Goal: Communication & Community: Answer question/provide support

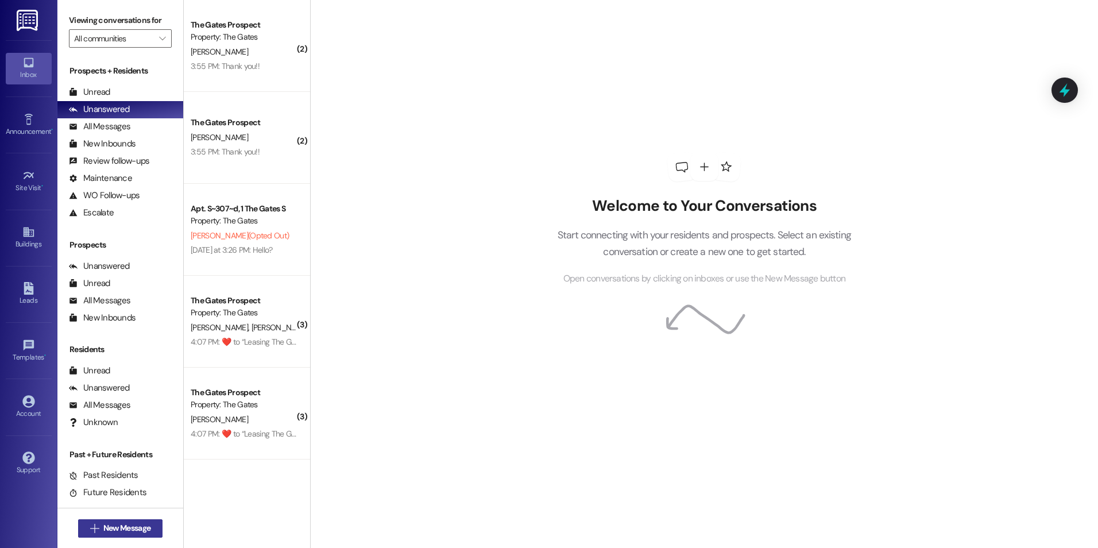
click at [96, 519] on button " New Message" at bounding box center [120, 528] width 85 height 18
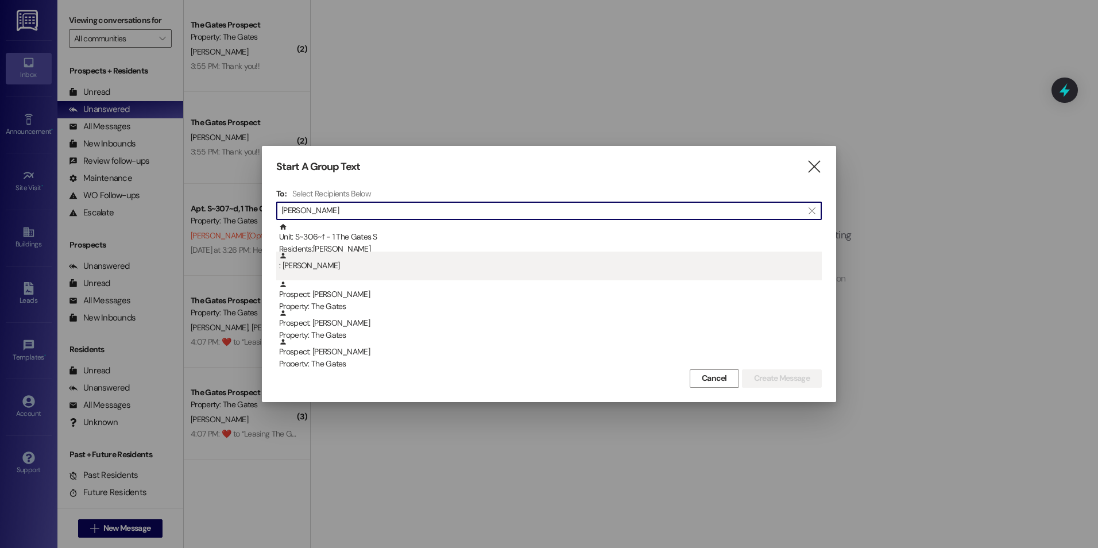
type input "[PERSON_NAME]"
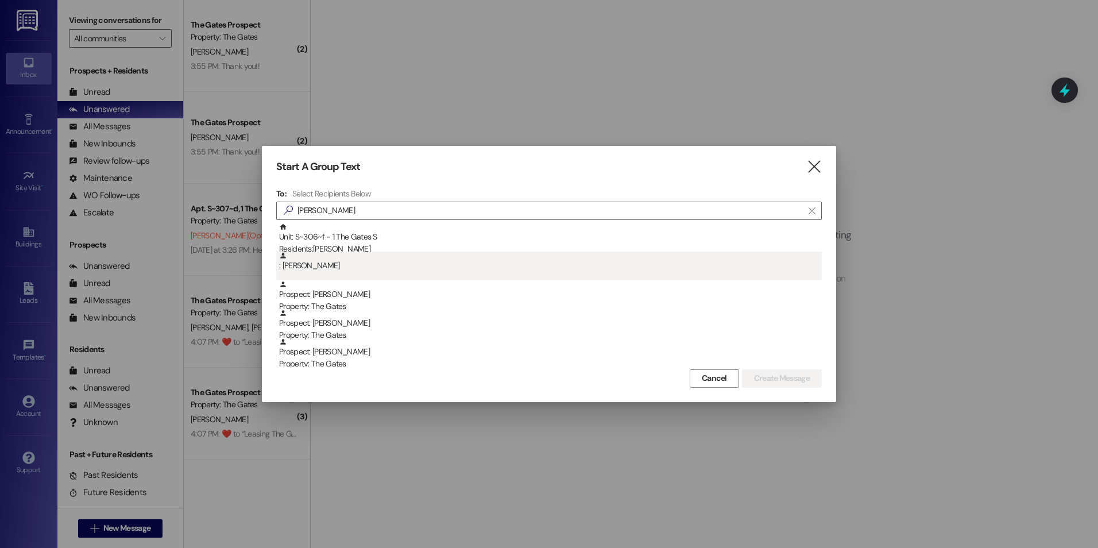
click at [364, 261] on div ": Garrison Clark" at bounding box center [550, 262] width 543 height 20
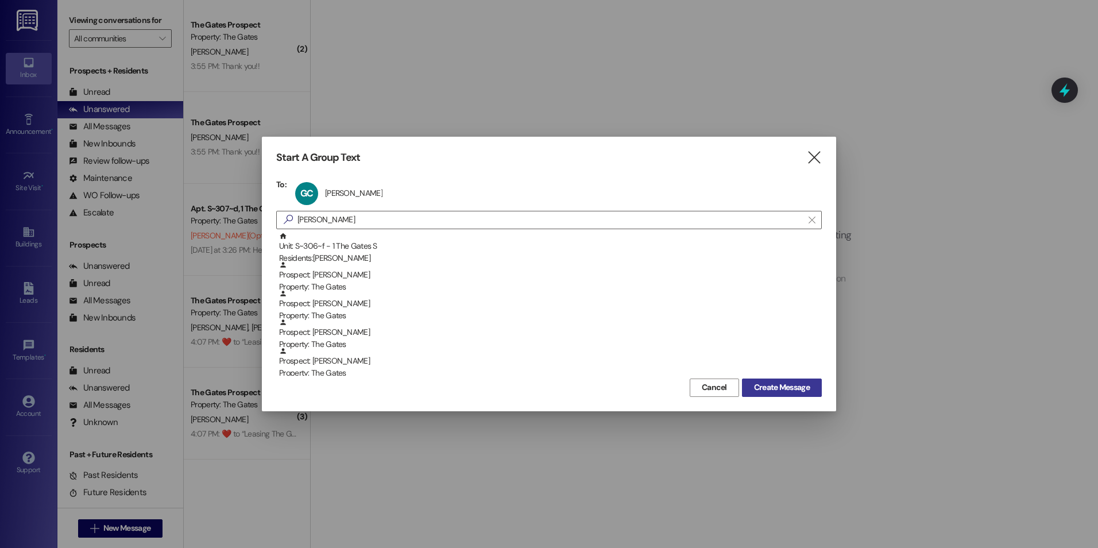
click at [761, 383] on span "Create Message" at bounding box center [782, 387] width 56 height 12
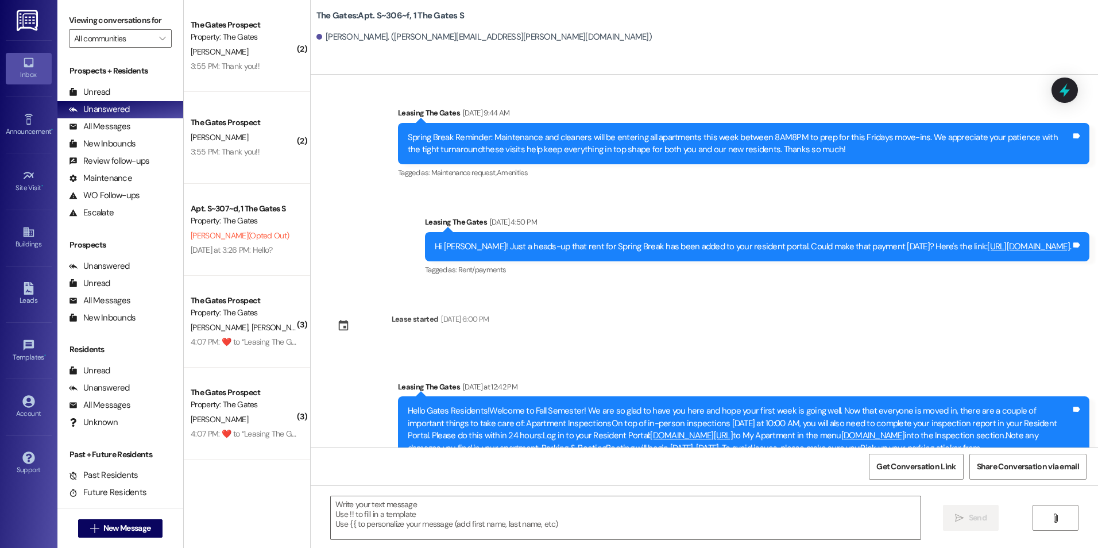
scroll to position [14206, 0]
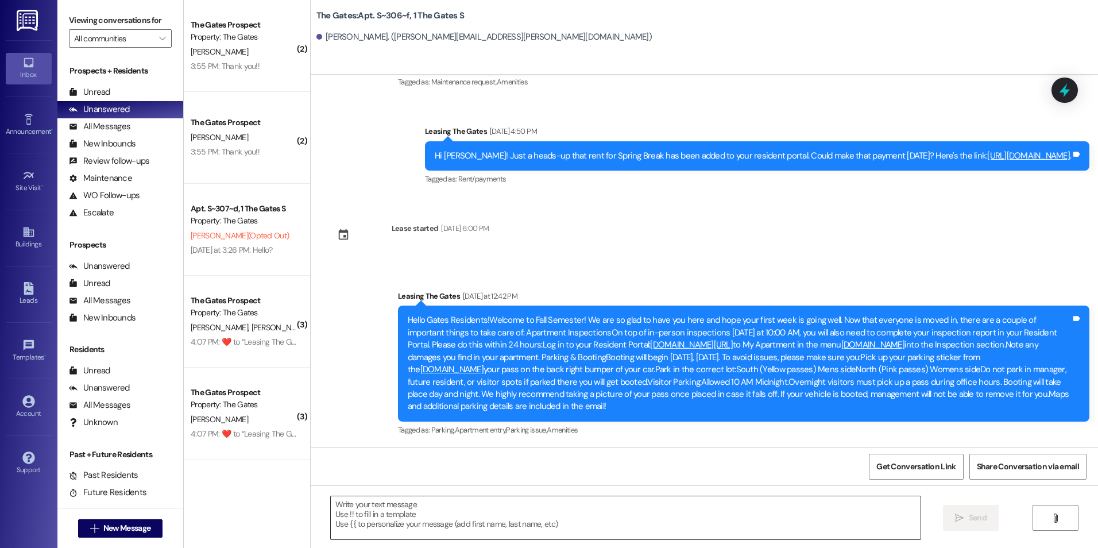
click at [380, 519] on textarea at bounding box center [625, 517] width 589 height 43
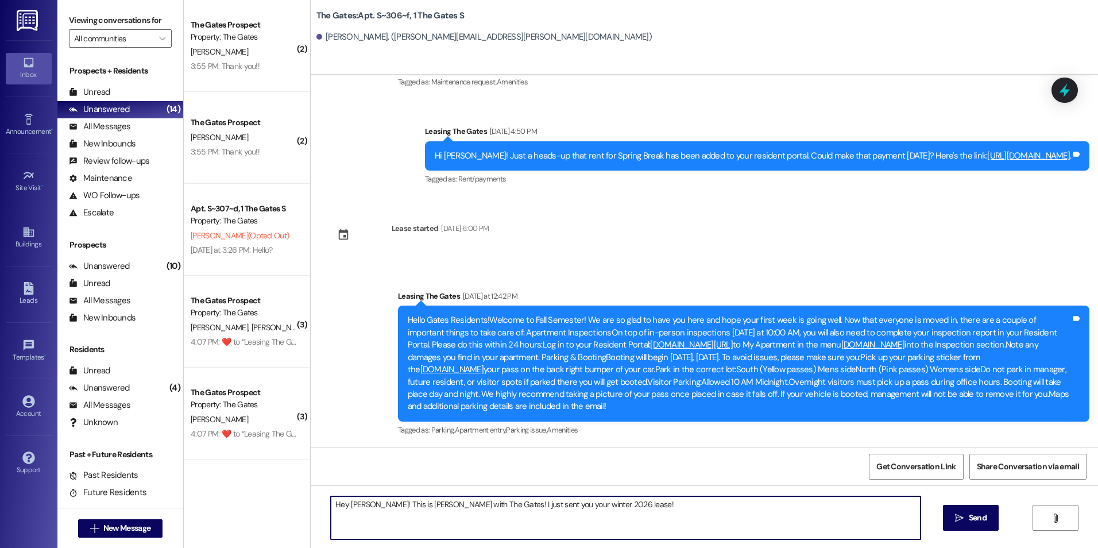
click at [619, 519] on textarea "Hey Garrison! This is Kali with The Gates! I just sent you your winter 2026 lea…" at bounding box center [625, 517] width 589 height 43
click at [749, 506] on textarea "Hey Garrison! This is Kali with The Gates! I just sent you your winter 2026 lea…" at bounding box center [625, 517] width 589 height 43
click at [818, 506] on textarea "Hey Garrison! This is Kali with The Gates! I just sent you your winter 2026 lea…" at bounding box center [625, 517] width 589 height 43
type textarea "Hey Garrison! This is Kali with The Gates! I just sent you your winter 2026 lea…"
click at [974, 516] on span "Send" at bounding box center [978, 518] width 18 height 12
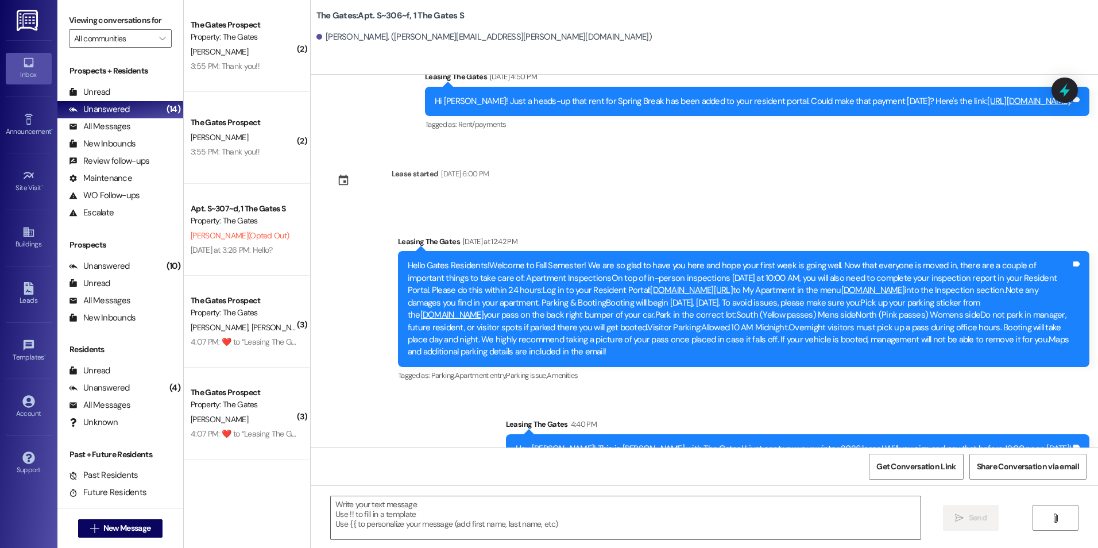
scroll to position [14286, 0]
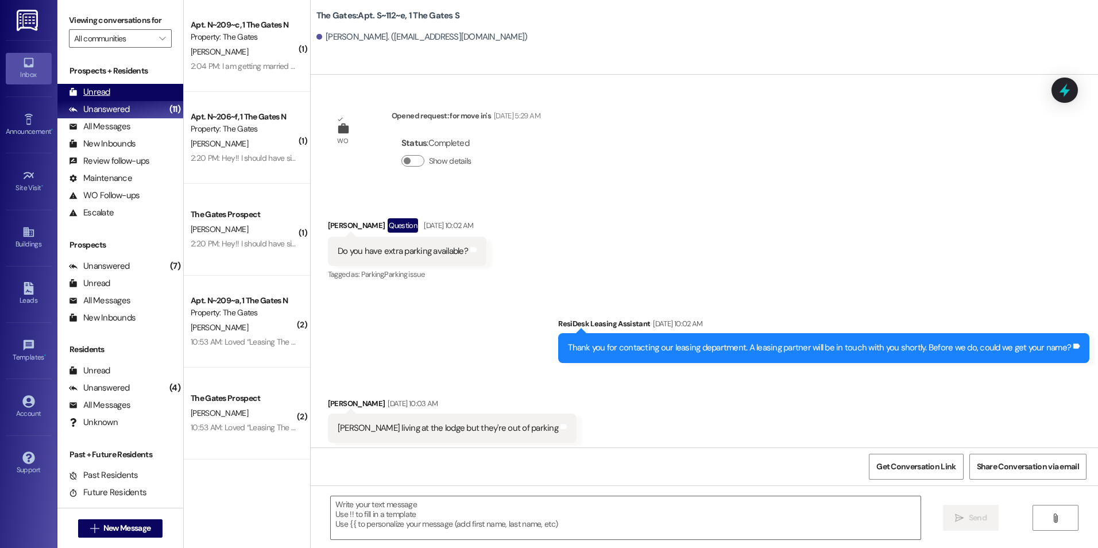
scroll to position [5139, 0]
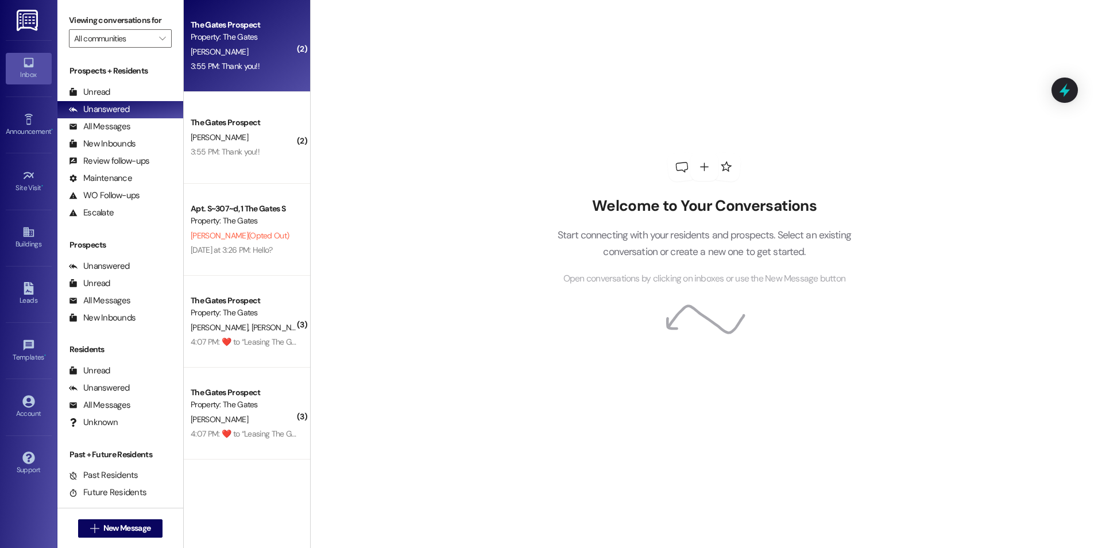
click at [235, 55] on div "[PERSON_NAME]" at bounding box center [244, 52] width 109 height 14
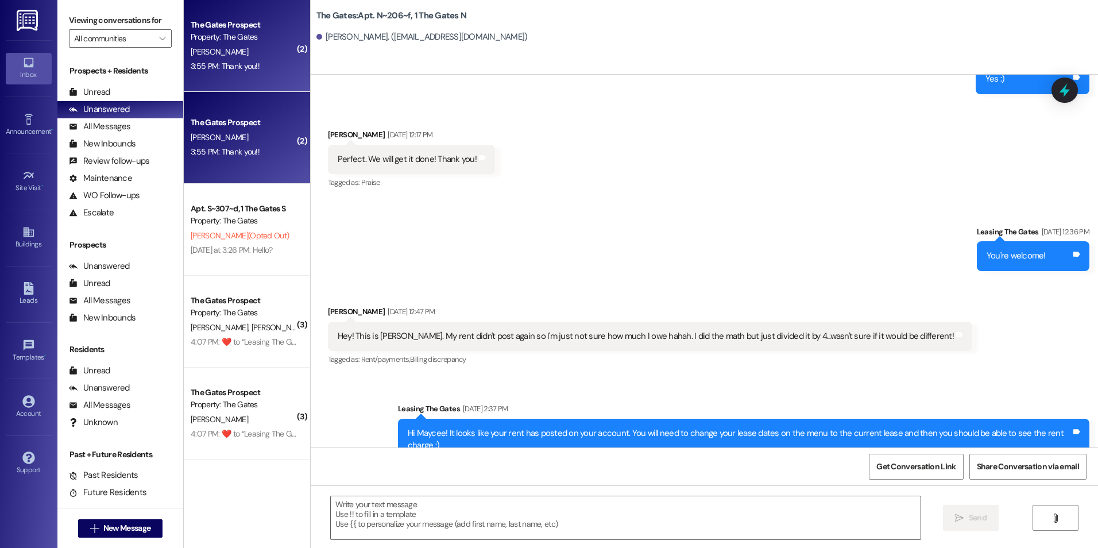
scroll to position [11917, 0]
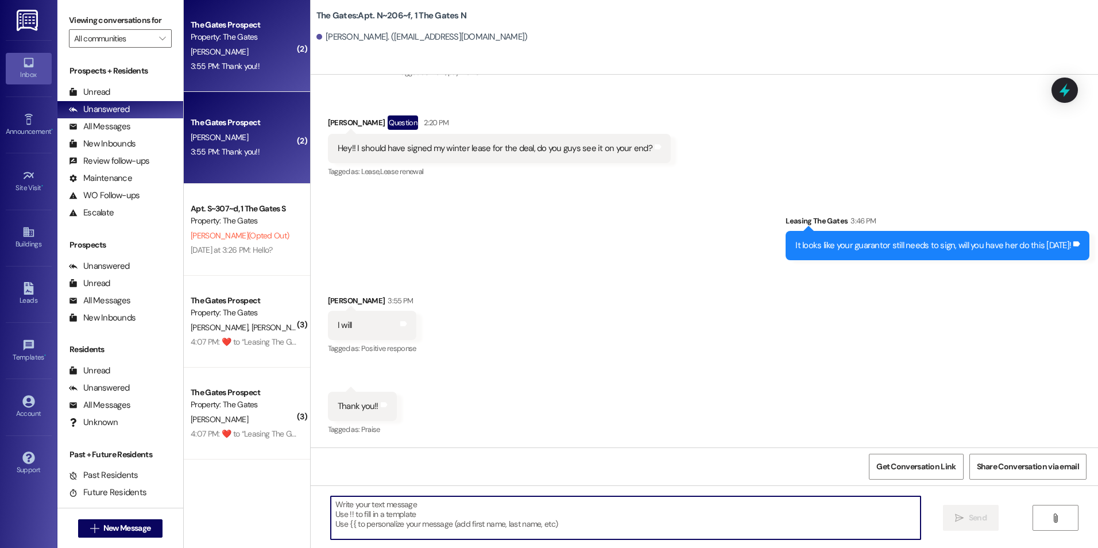
click at [391, 523] on textarea at bounding box center [625, 517] width 589 height 43
click at [346, 506] on textarea "Thankyou! :)" at bounding box center [625, 517] width 589 height 43
type textarea "Thank you! :)"
click at [969, 509] on button " Send" at bounding box center [971, 518] width 56 height 26
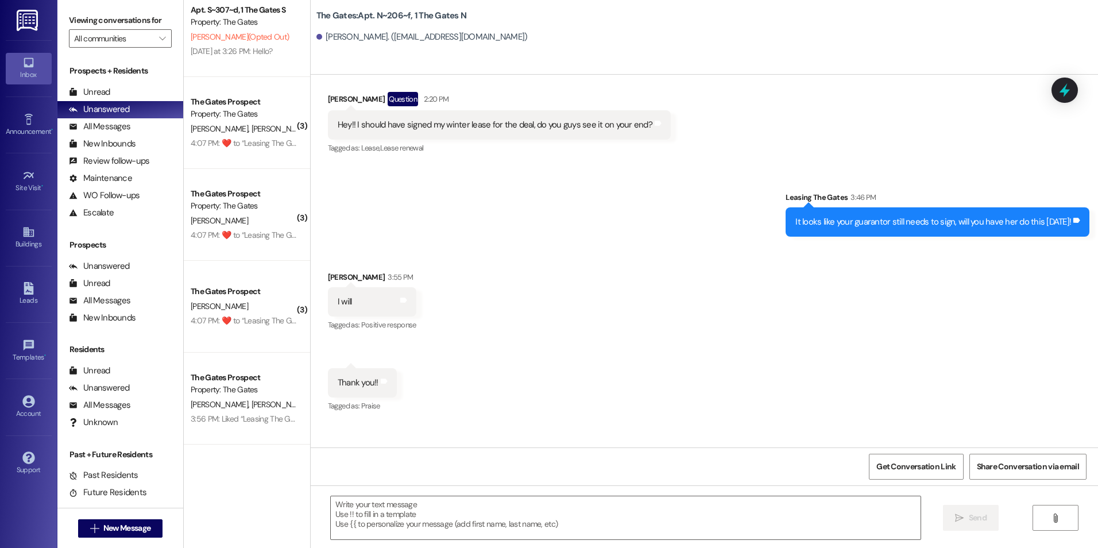
scroll to position [230, 0]
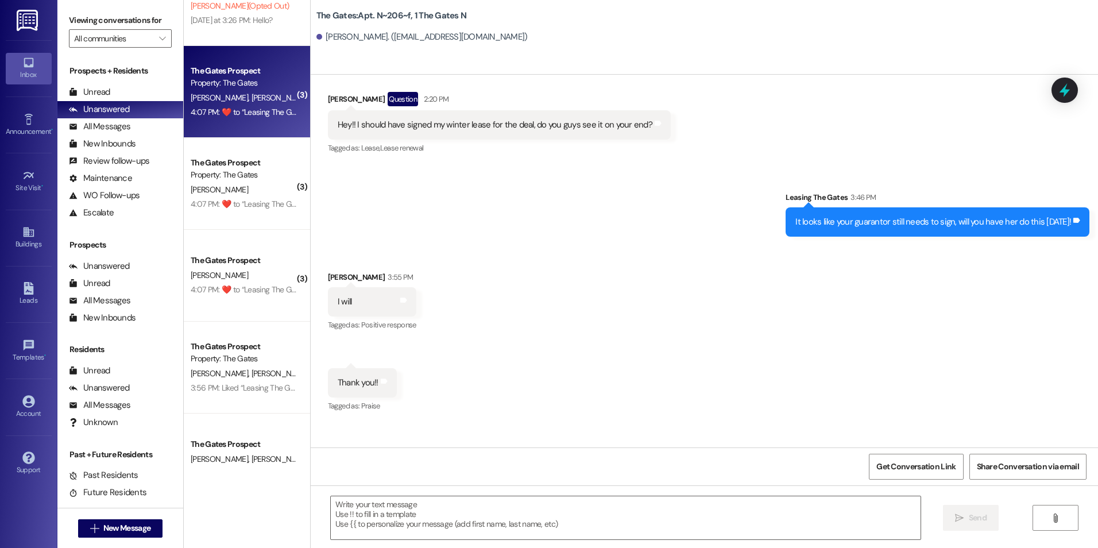
click at [312, 100] on span "C. Andrews" at bounding box center [342, 97] width 61 height 10
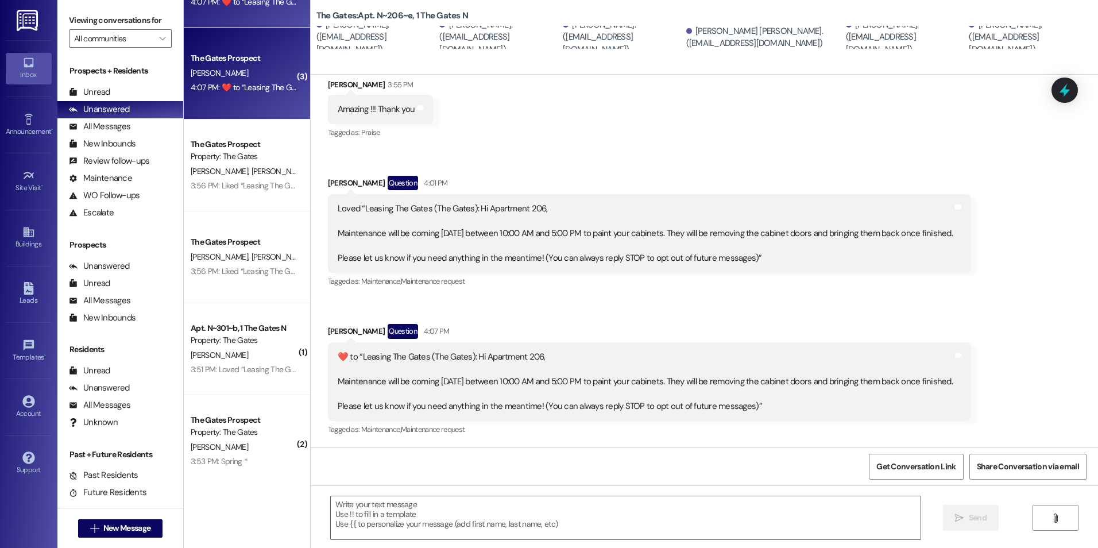
scroll to position [517, 0]
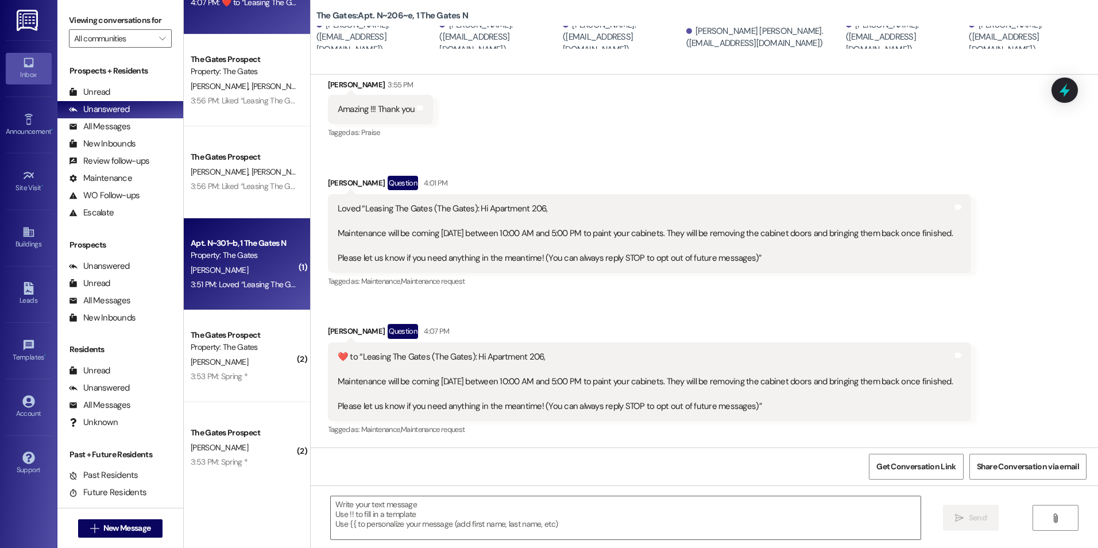
click at [229, 236] on div "Apt. N~301~b, 1 The Gates N Property: The Gates" at bounding box center [244, 249] width 109 height 27
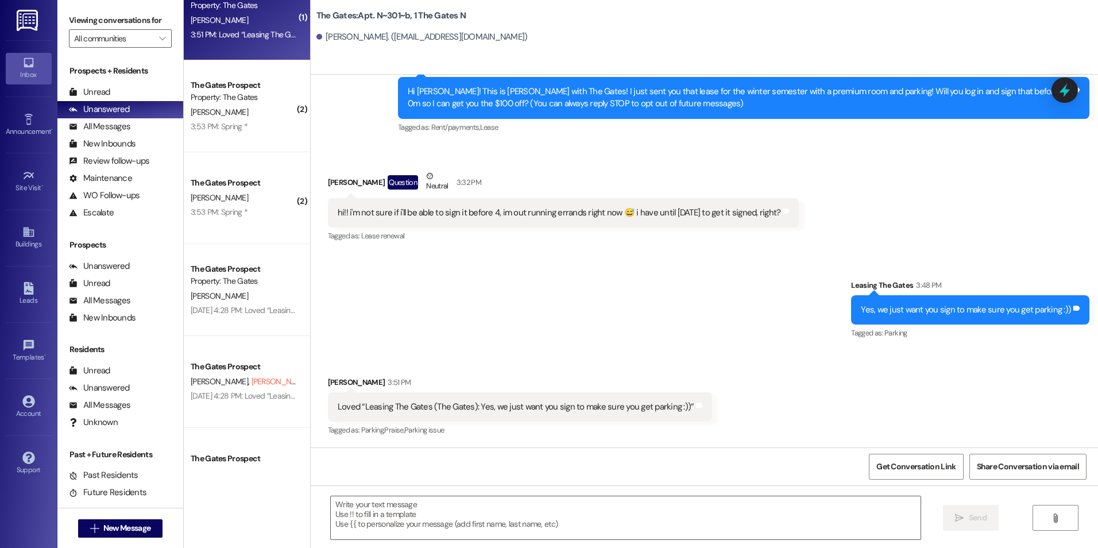
scroll to position [747, 0]
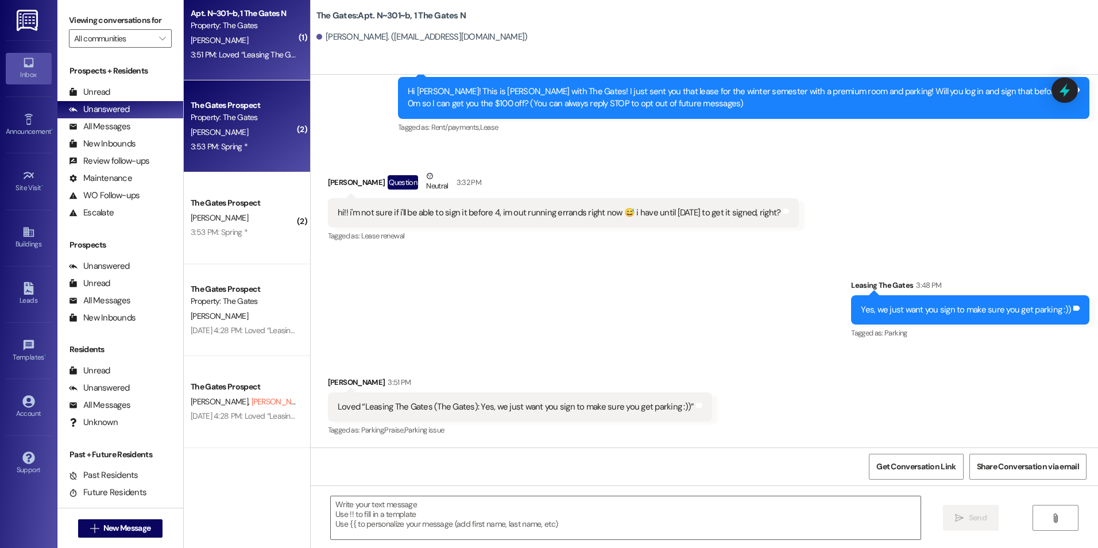
click at [246, 160] on div "The Gates Prospect Property: The Gates G. Woodhouse 3:53 PM: Spring * 3:53 PM: …" at bounding box center [247, 126] width 126 height 92
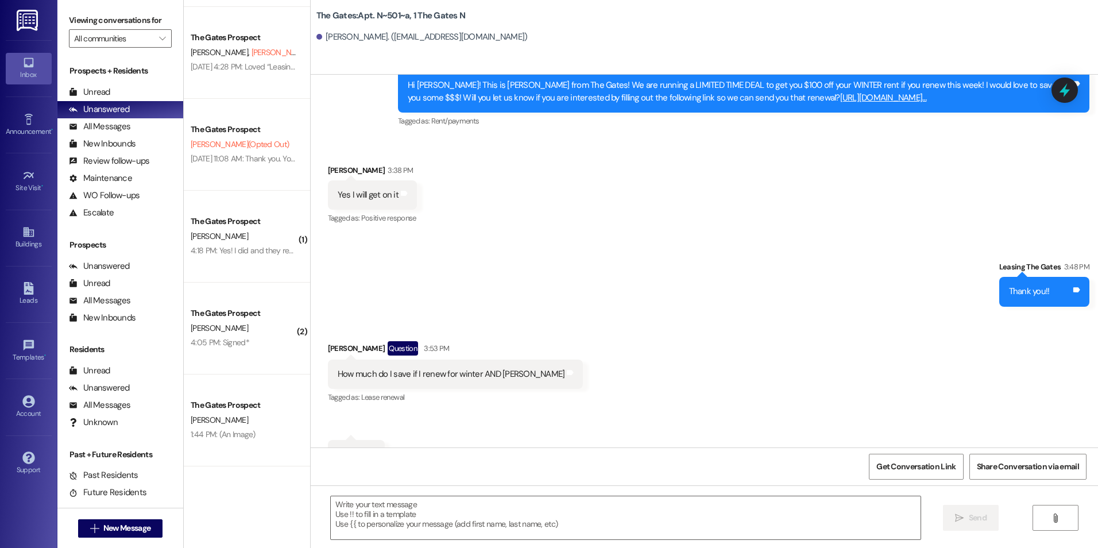
scroll to position [7496, 0]
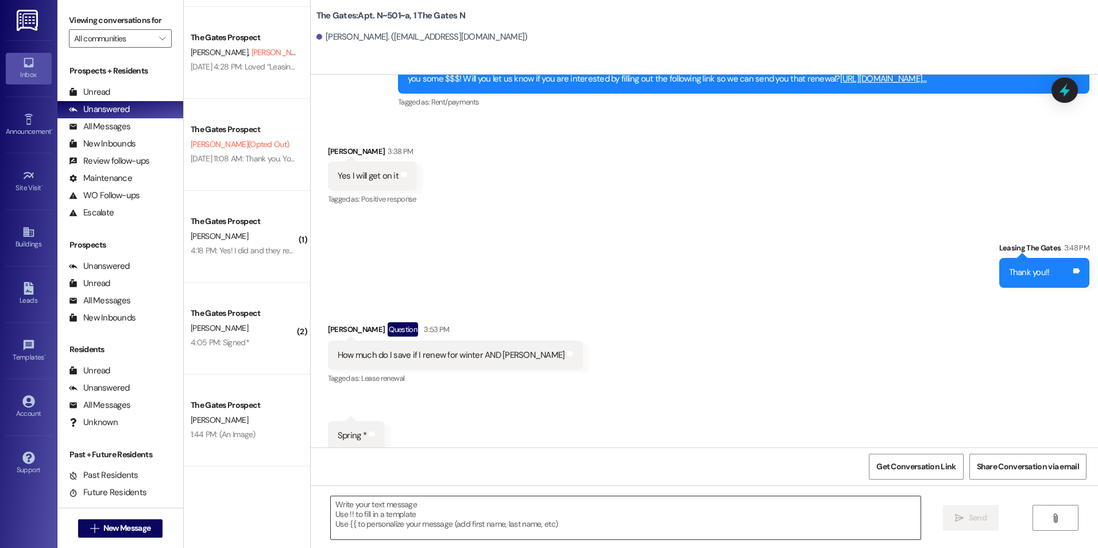
click at [563, 508] on textarea at bounding box center [625, 517] width 589 height 43
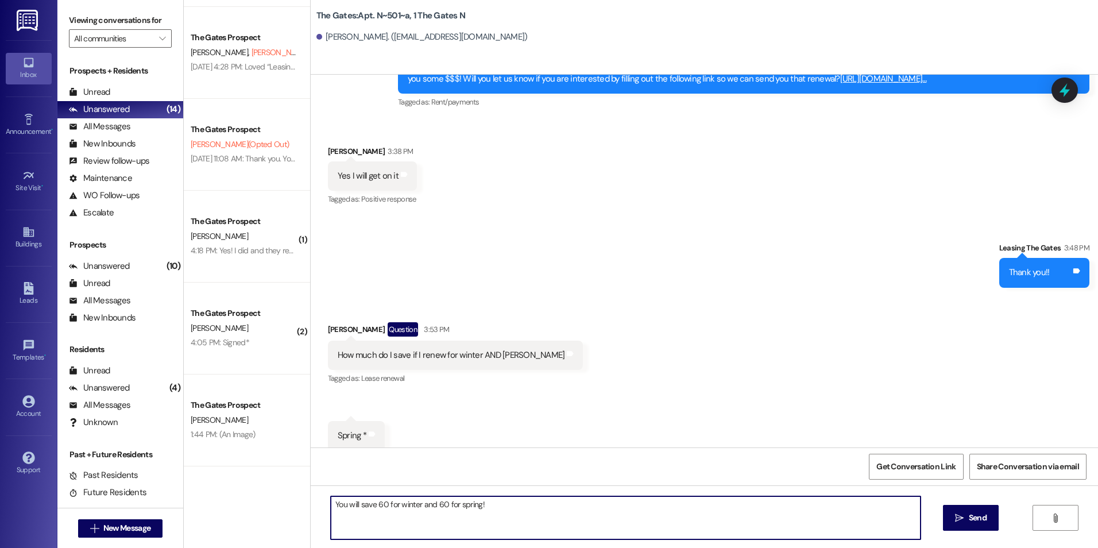
click at [490, 520] on textarea "You will save 60 for winter and 60 for spring!" at bounding box center [625, 517] width 589 height 43
click at [512, 510] on textarea "You will save 60 for winter and 60 for spring!" at bounding box center [625, 517] width 589 height 43
click at [489, 503] on textarea "You will save 60 for winter and 60 for spring!" at bounding box center [625, 517] width 589 height 43
type textarea "You will save 60 for winter and 60 for spring!"
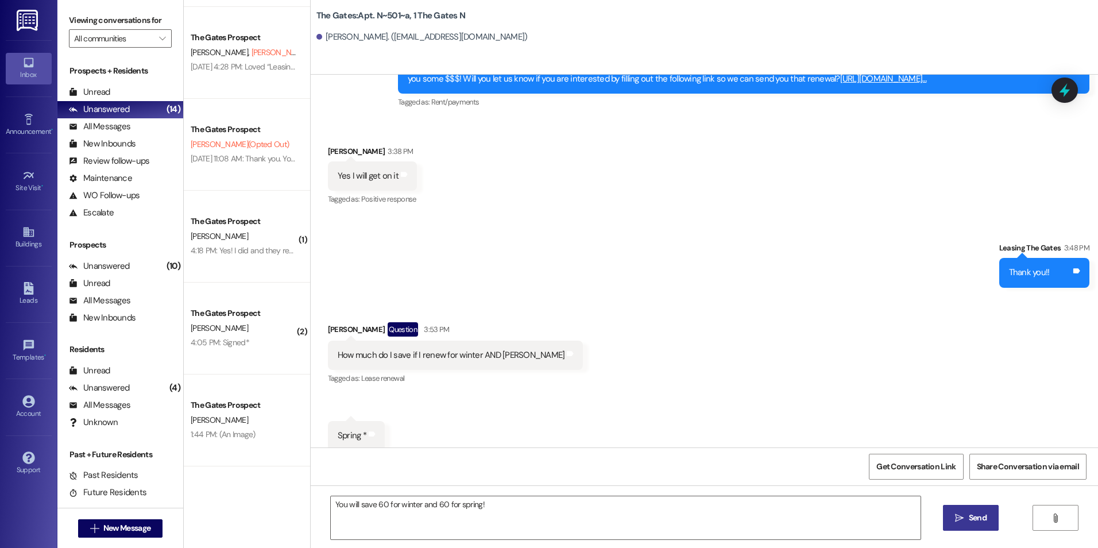
click at [950, 511] on button " Send" at bounding box center [971, 518] width 56 height 26
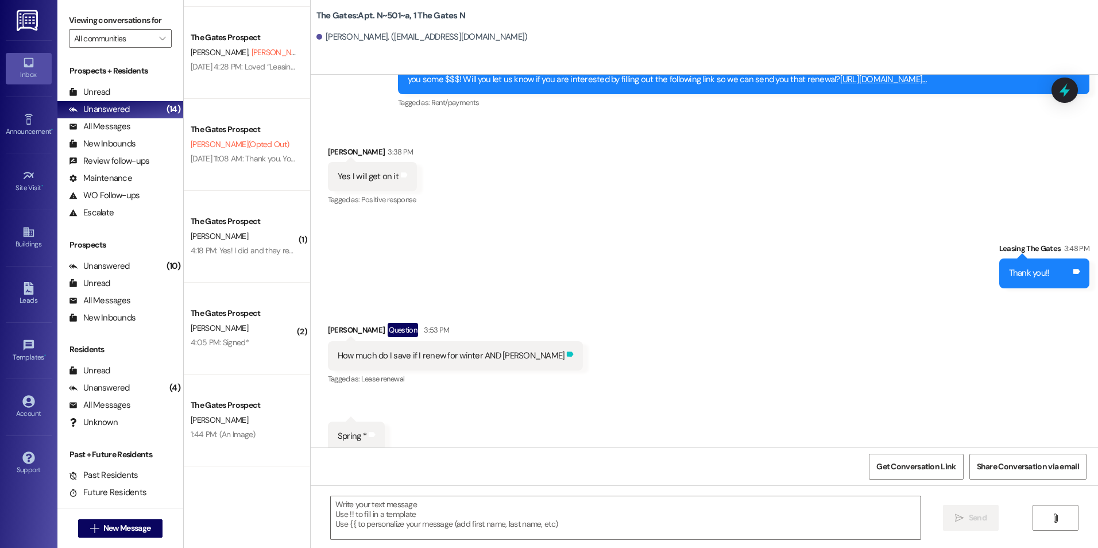
scroll to position [7576, 0]
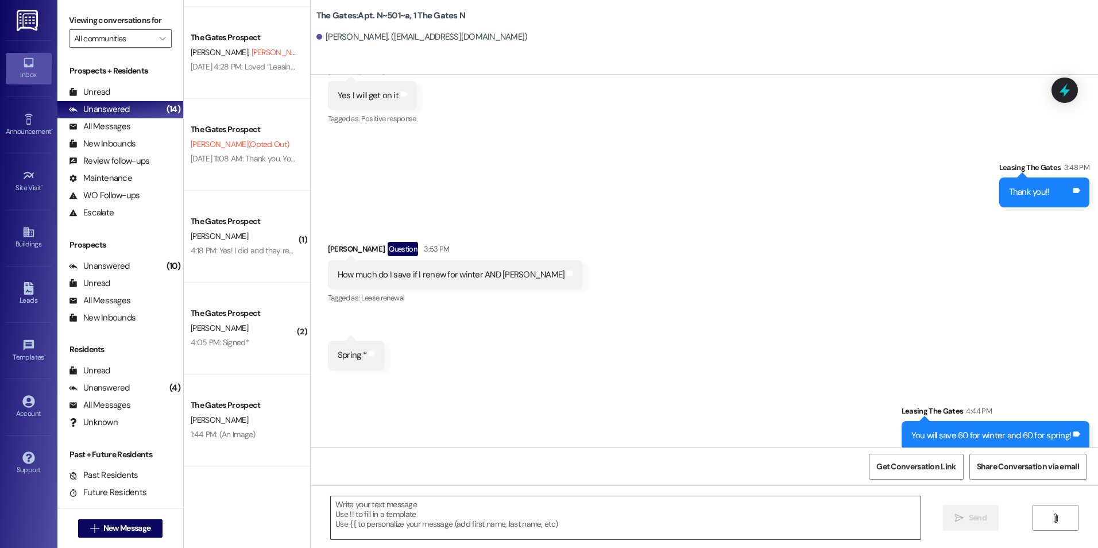
click at [489, 538] on textarea at bounding box center [625, 517] width 589 height 43
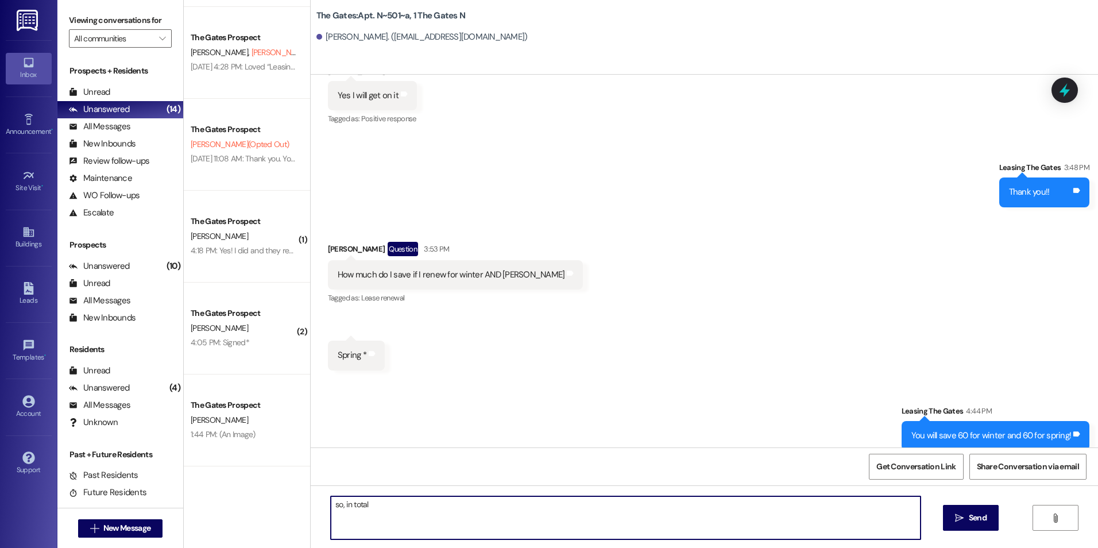
click at [392, 502] on textarea "so, in total" at bounding box center [625, 517] width 589 height 43
type textarea "s"
type textarea "Y"
type textarea "A"
click at [471, 509] on textarea "You could also get an additional" at bounding box center [625, 517] width 589 height 43
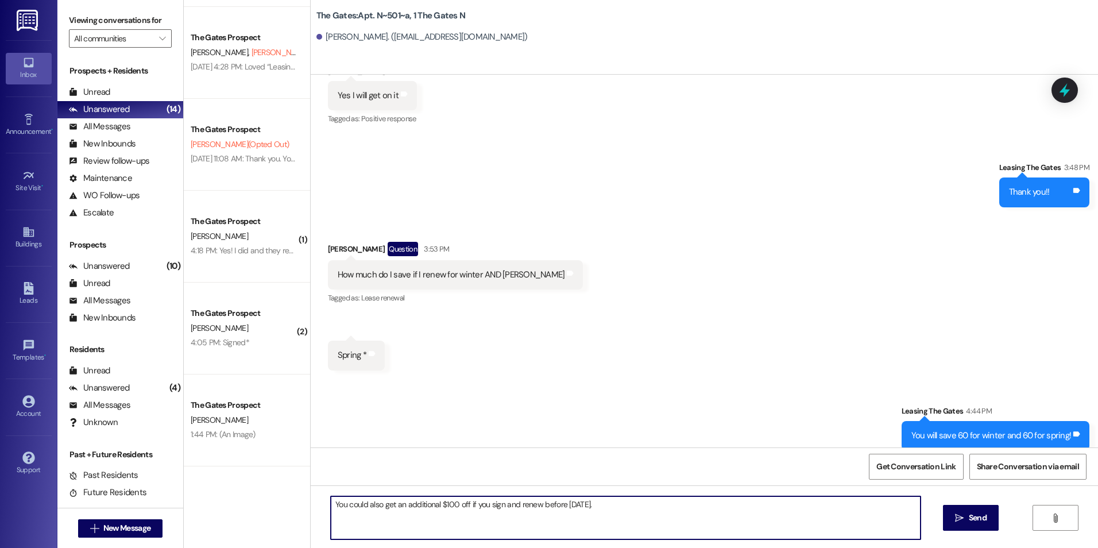
click at [610, 511] on textarea "You could also get an additional $100 off if you sign and renew before Friday." at bounding box center [625, 517] width 589 height 43
type textarea "You could also get an additional $100 off if you sign and renew before Friday."
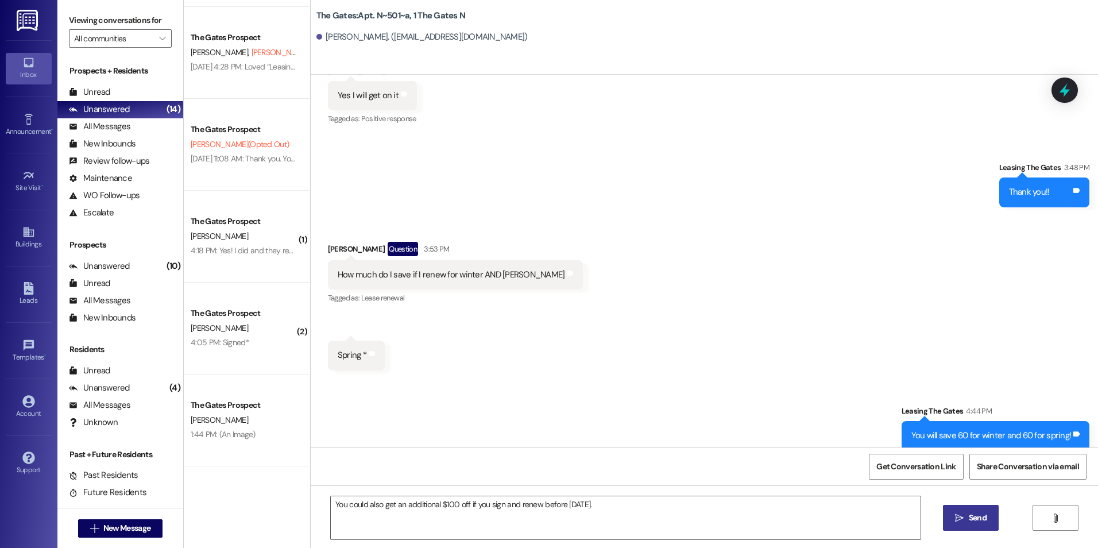
click at [974, 529] on button " Send" at bounding box center [971, 518] width 56 height 26
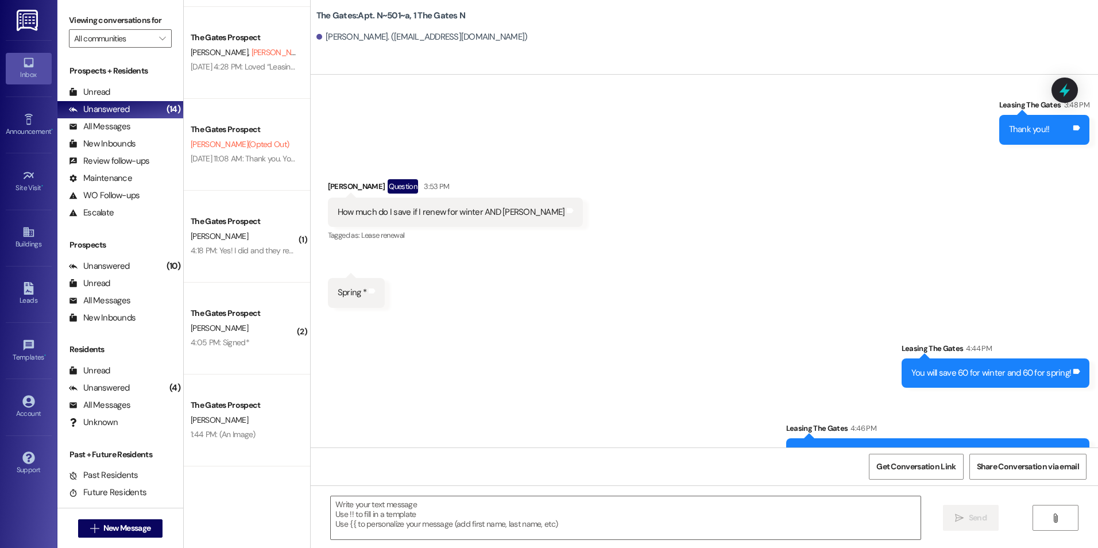
scroll to position [7656, 0]
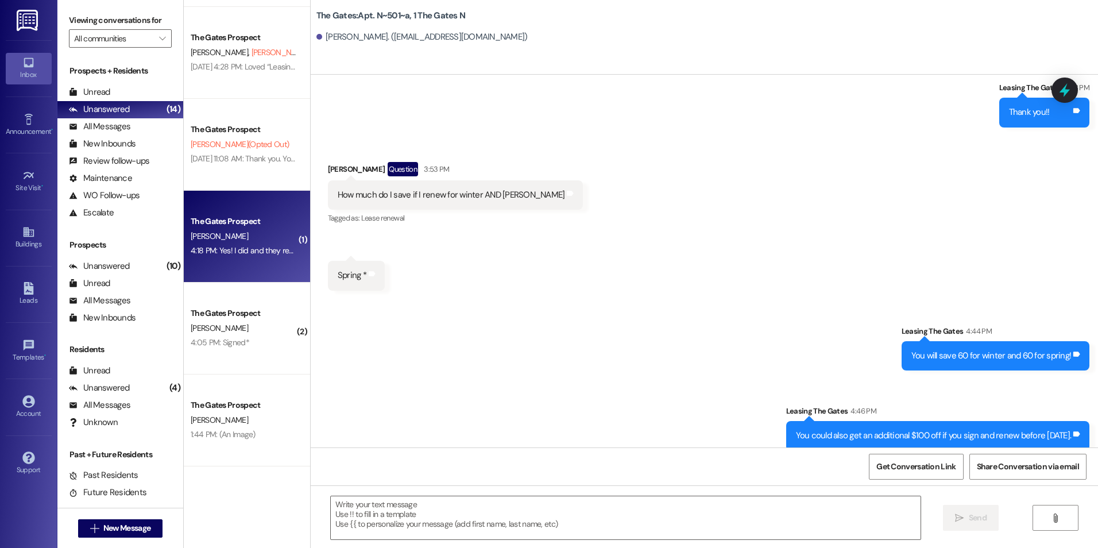
click at [277, 241] on div "K. Mansfield" at bounding box center [244, 236] width 109 height 14
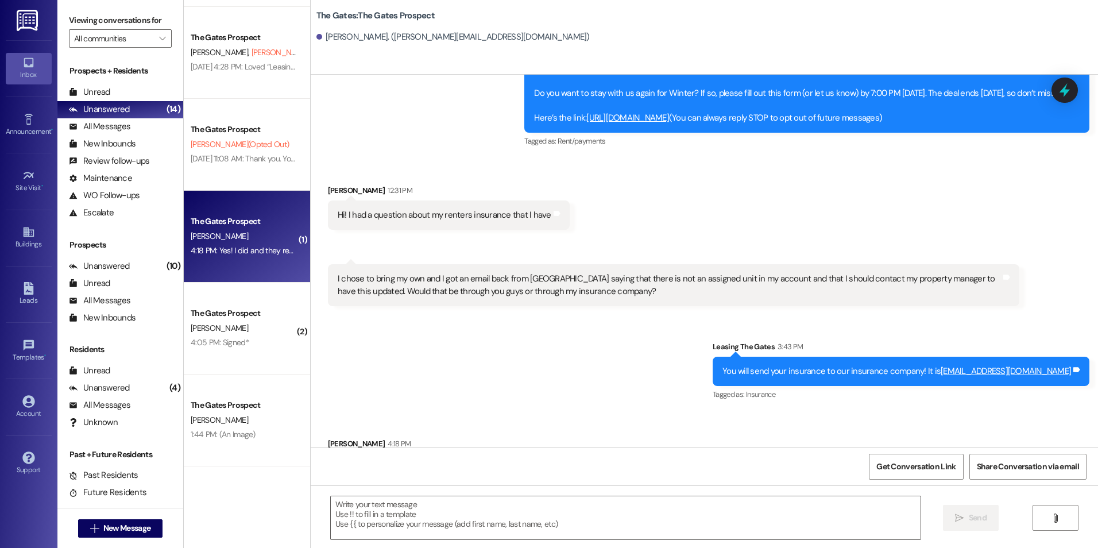
scroll to position [141, 0]
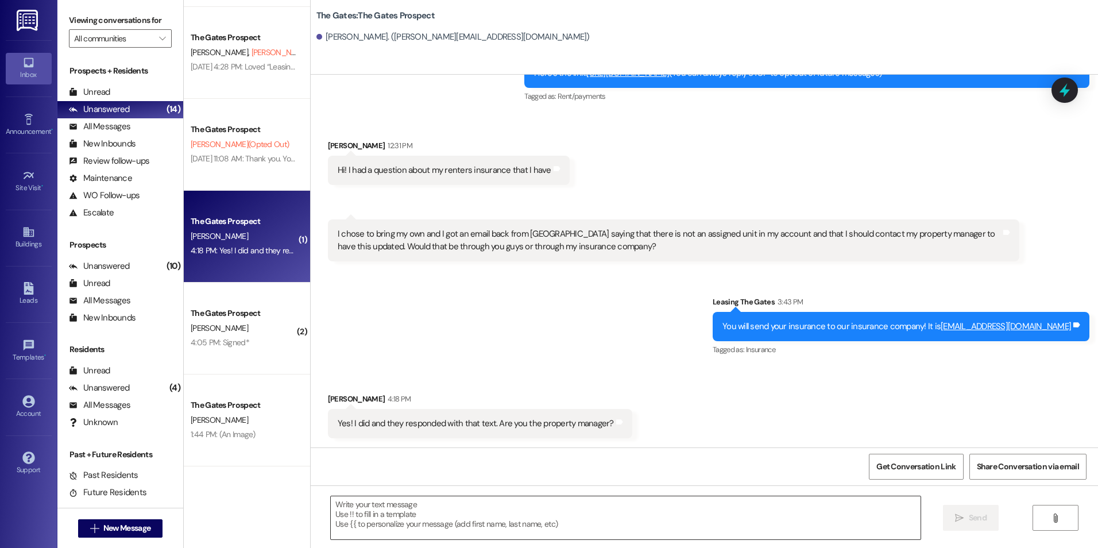
click at [527, 533] on textarea at bounding box center [625, 517] width 589 height 43
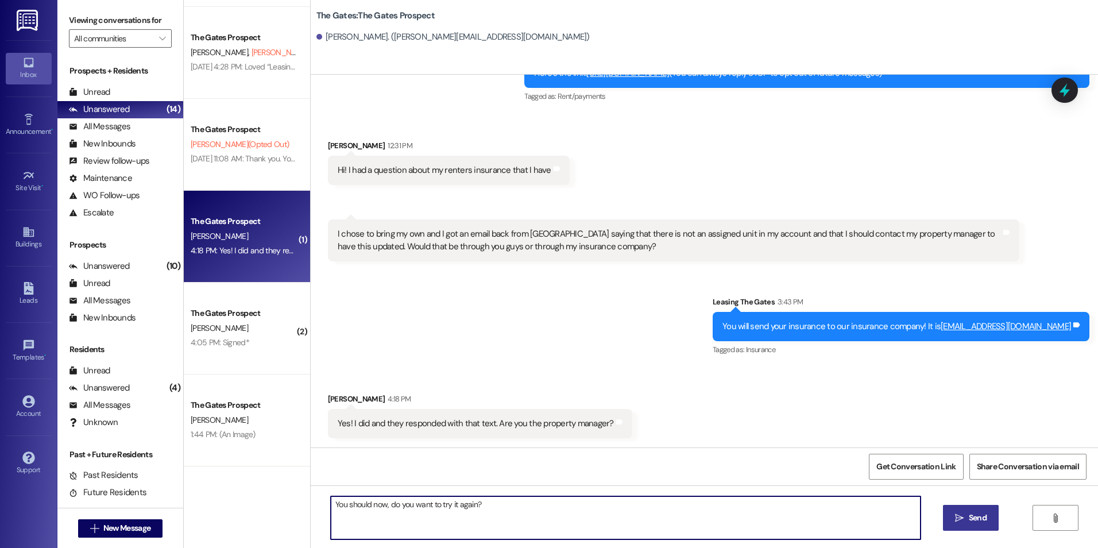
type textarea "You should now, do you want to try it again?"
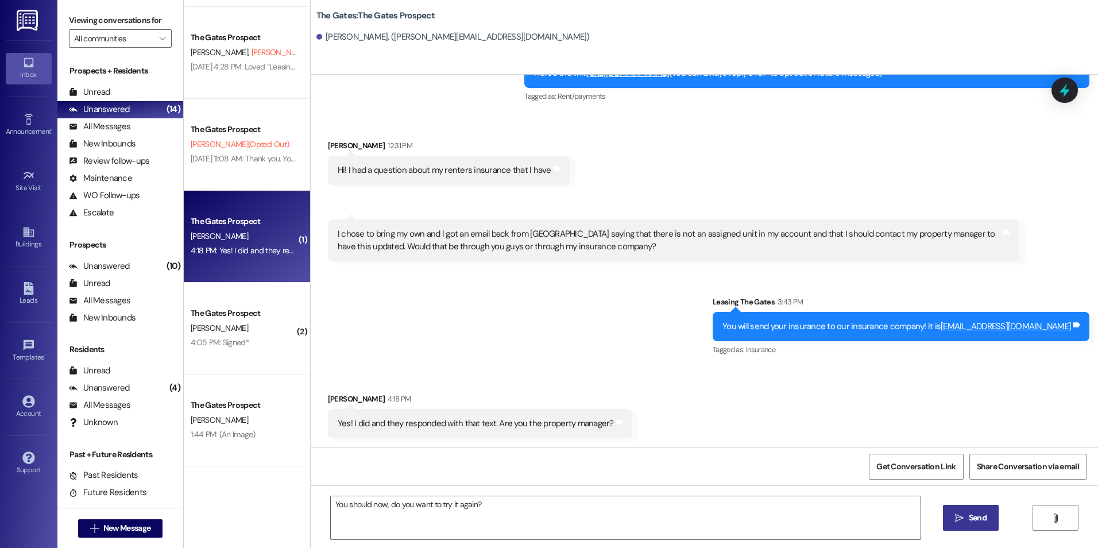
click at [983, 526] on button " Send" at bounding box center [971, 518] width 56 height 26
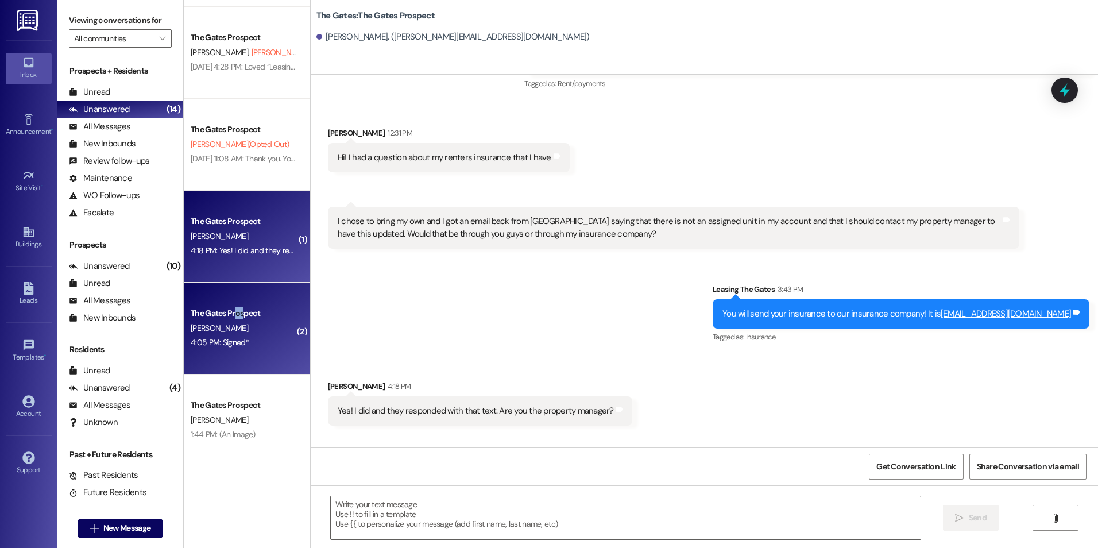
drag, startPoint x: 233, startPoint y: 298, endPoint x: 240, endPoint y: 294, distance: 8.0
click at [240, 294] on div "The Gates Prospect C. Cox 4:05 PM: Signed* 4:05 PM: Signed*" at bounding box center [247, 329] width 126 height 92
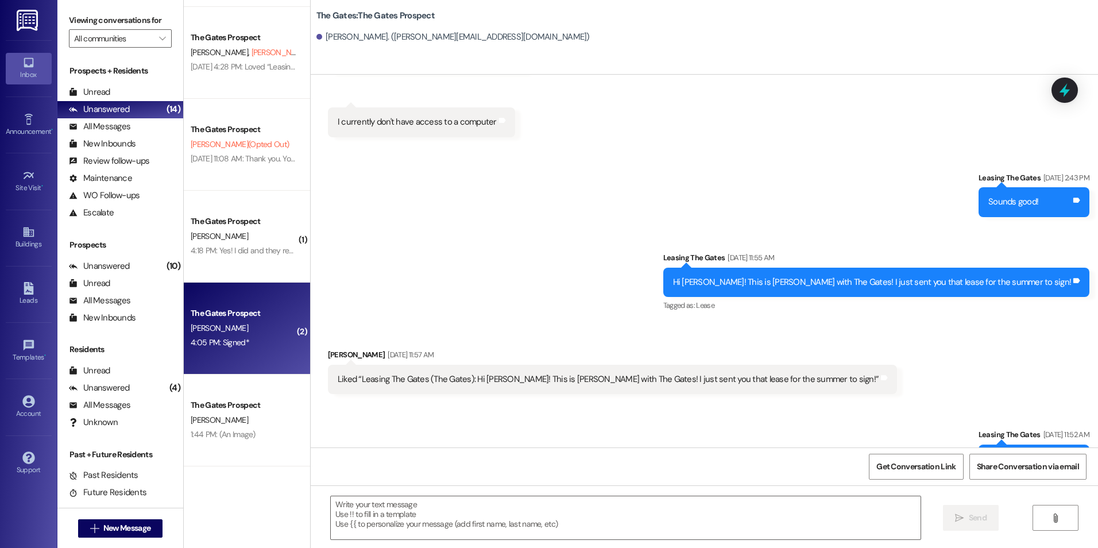
scroll to position [1198, 0]
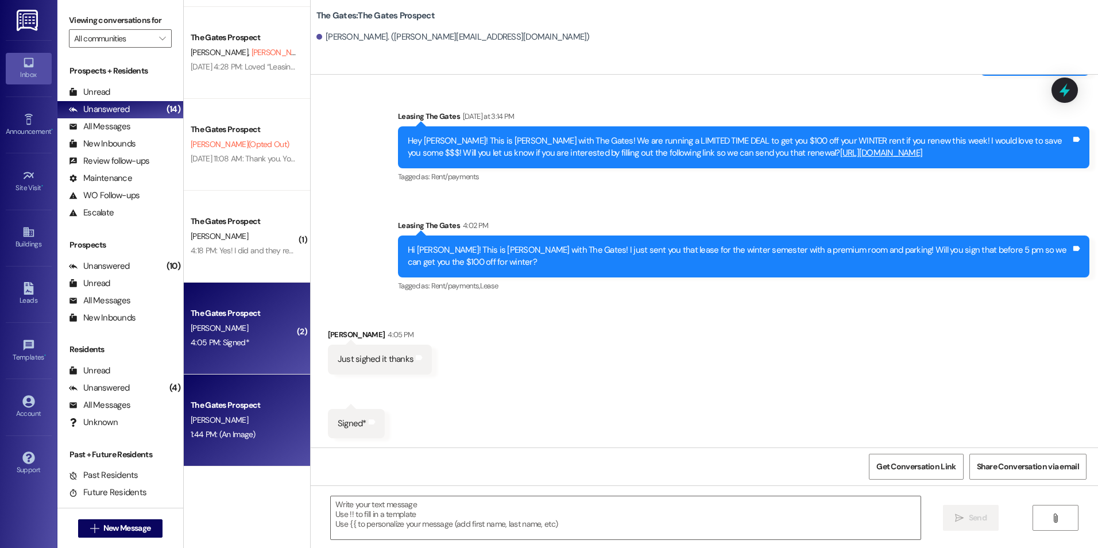
click at [234, 395] on div "The Gates Prospect E. Bird 1:44 PM: (An Image) 1:44 PM: (An Image)" at bounding box center [247, 421] width 126 height 92
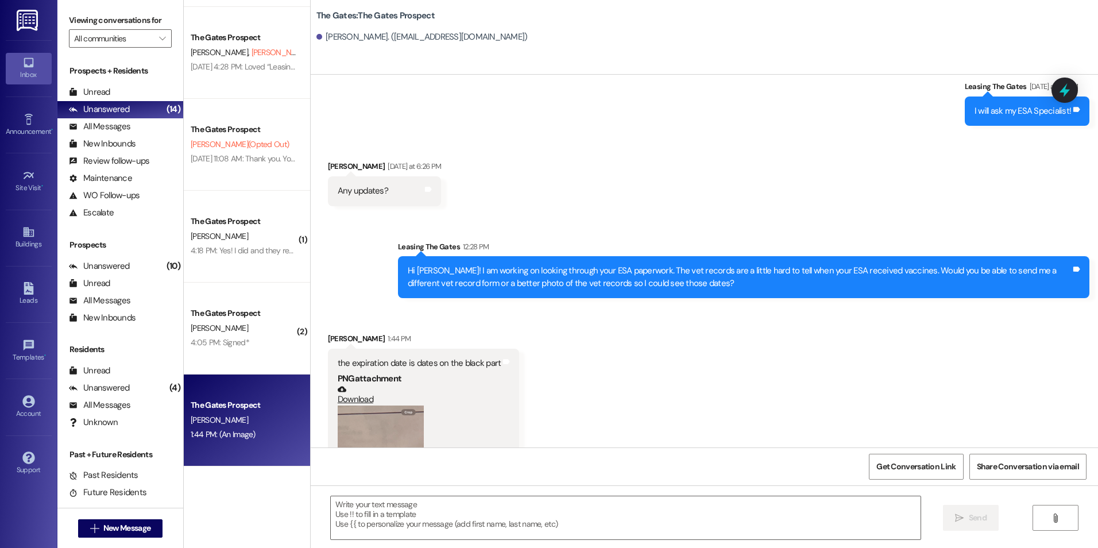
scroll to position [1330, 0]
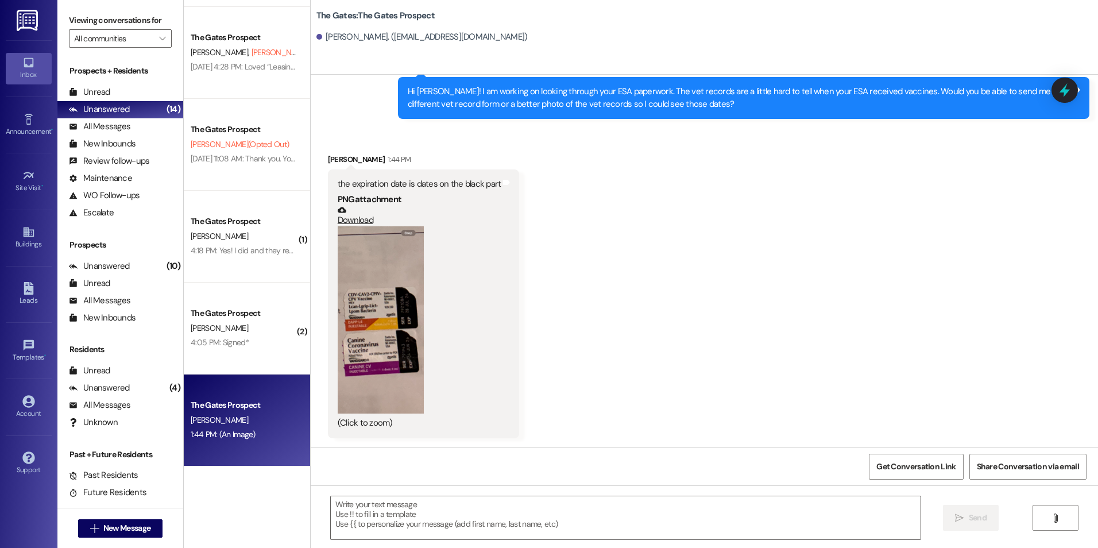
click at [380, 290] on button "Zoom image" at bounding box center [381, 319] width 86 height 187
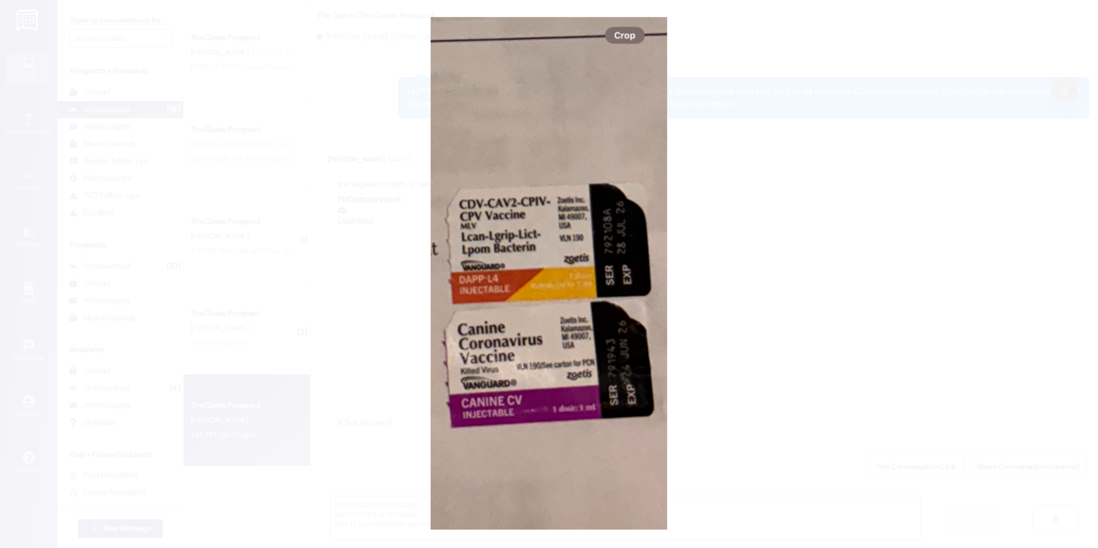
drag, startPoint x: 353, startPoint y: 293, endPoint x: 337, endPoint y: 411, distance: 119.5
click at [337, 411] on button "Unzoom image" at bounding box center [549, 274] width 1098 height 548
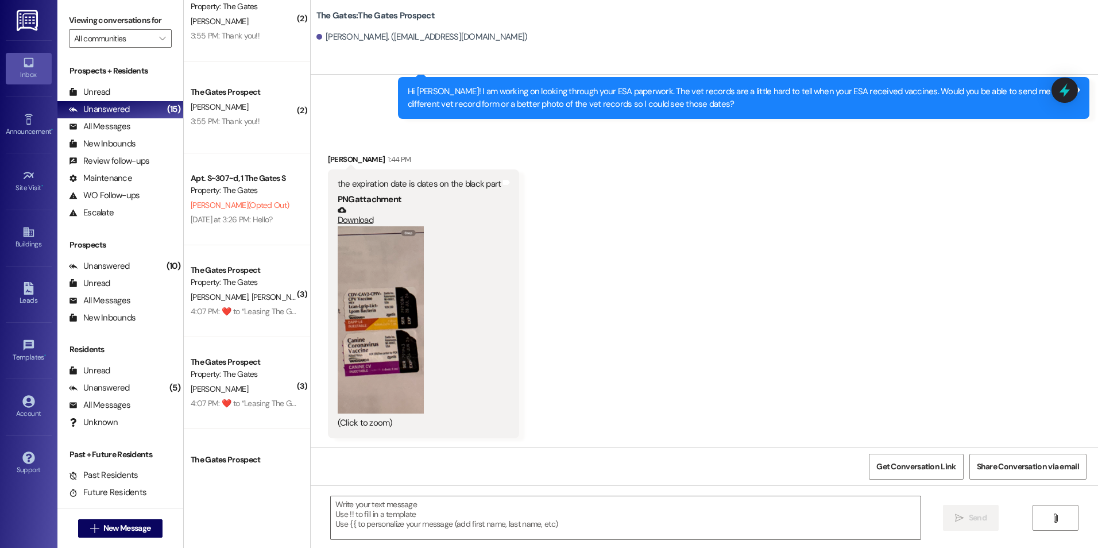
scroll to position [0, 0]
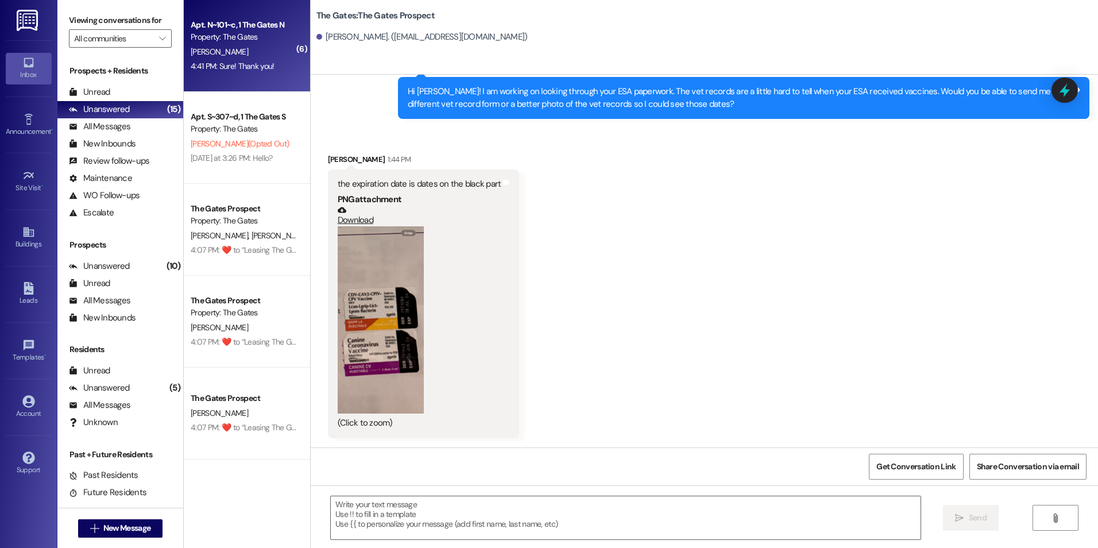
click at [263, 37] on div "Property: The Gates" at bounding box center [244, 37] width 106 height 12
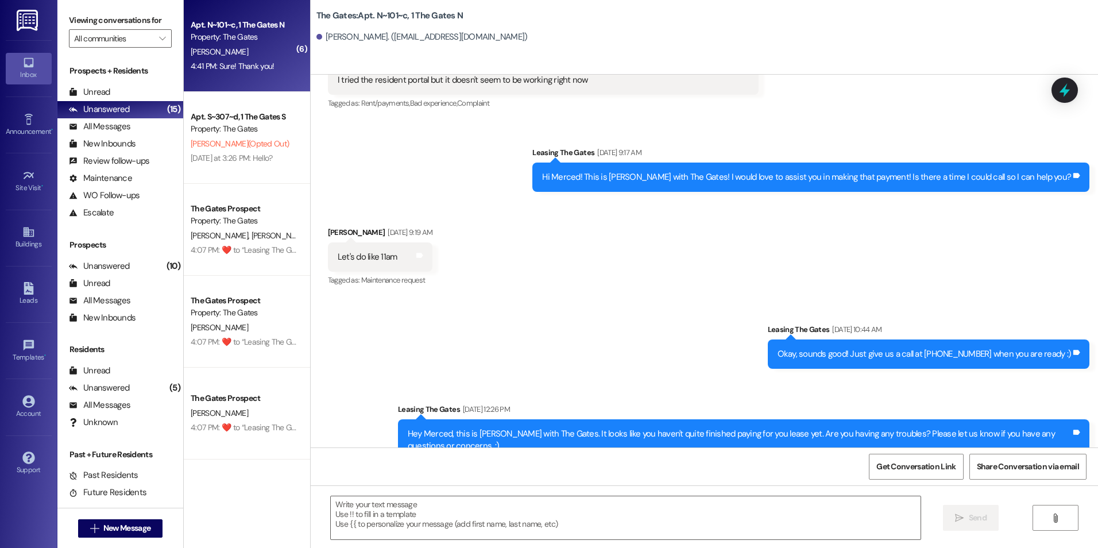
scroll to position [26834, 0]
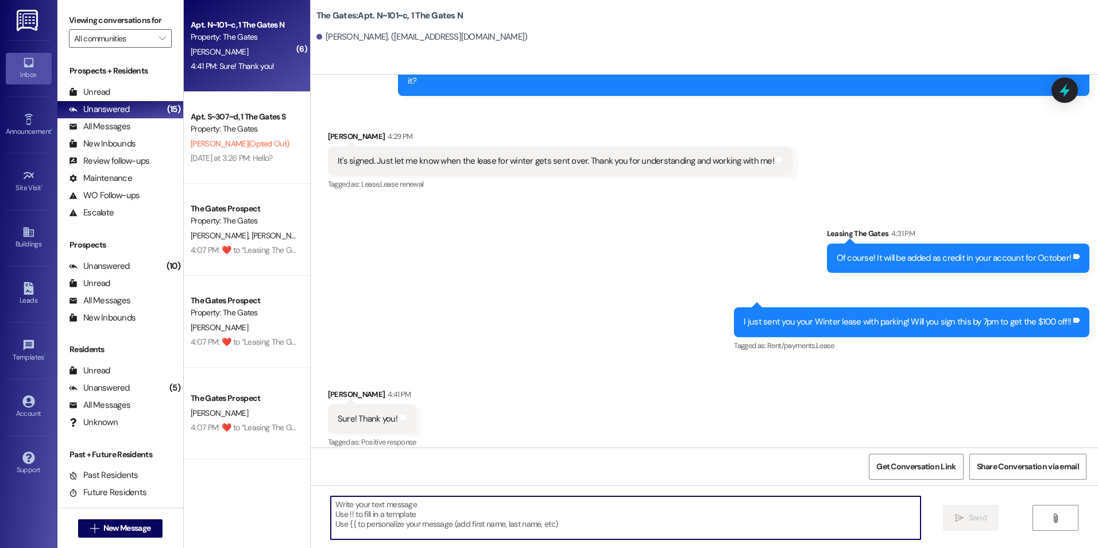
click at [635, 506] on textarea at bounding box center [625, 517] width 589 height 43
type textarea ":"
type textarea "T"
type textarea "You're welcome!!"
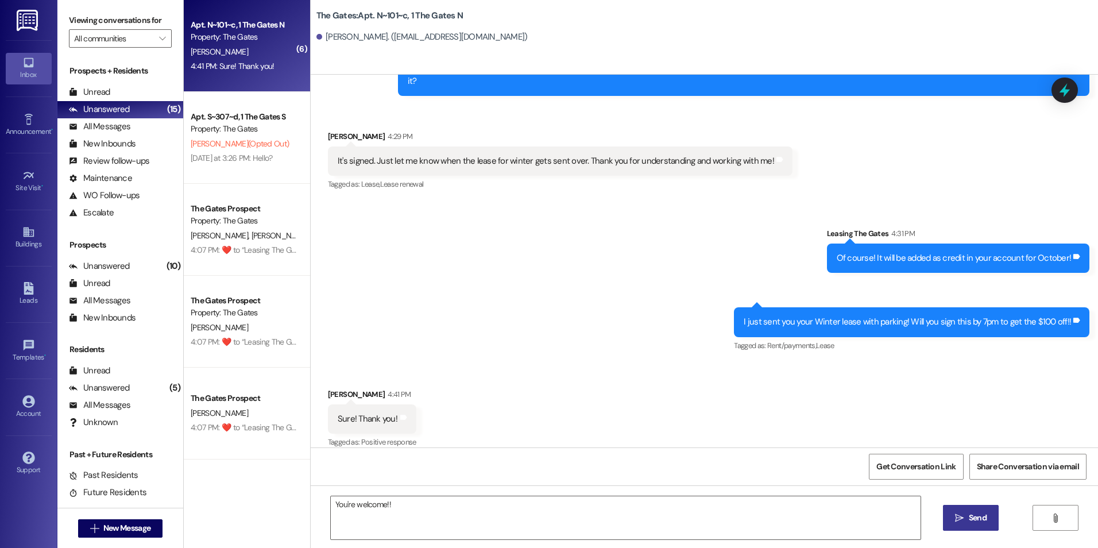
click at [963, 511] on button " Send" at bounding box center [971, 518] width 56 height 26
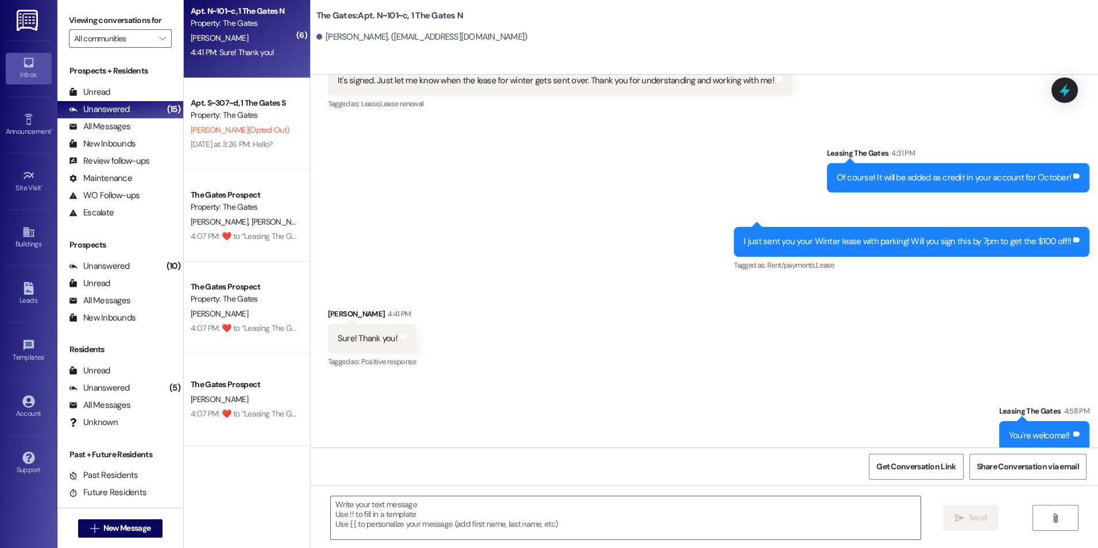
scroll to position [0, 0]
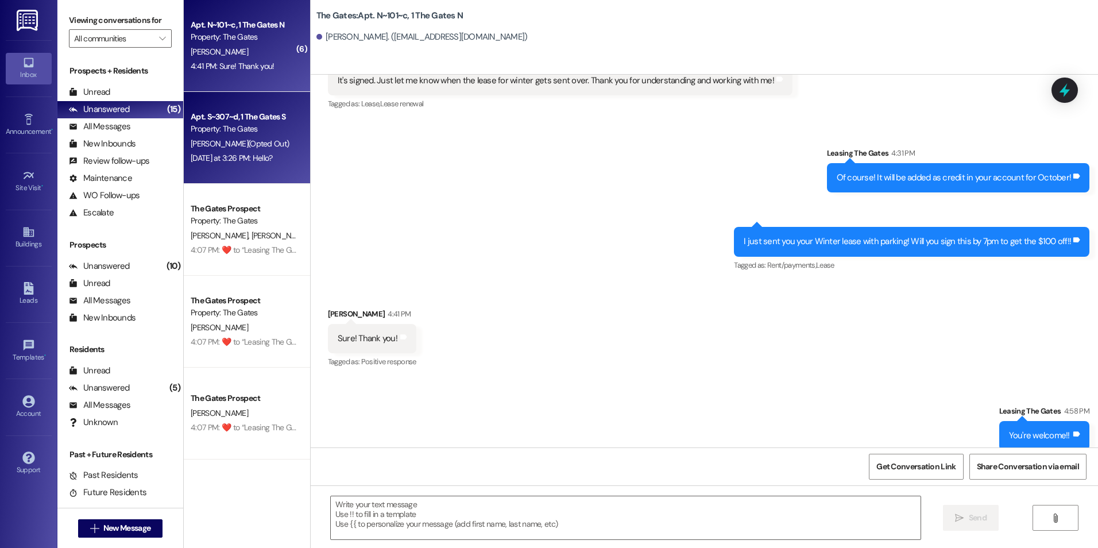
click at [277, 168] on div "Apt. S~307~d, 1 The Gates S Property: The Gates L. Browning (Opted Out) Yesterd…" at bounding box center [247, 138] width 126 height 92
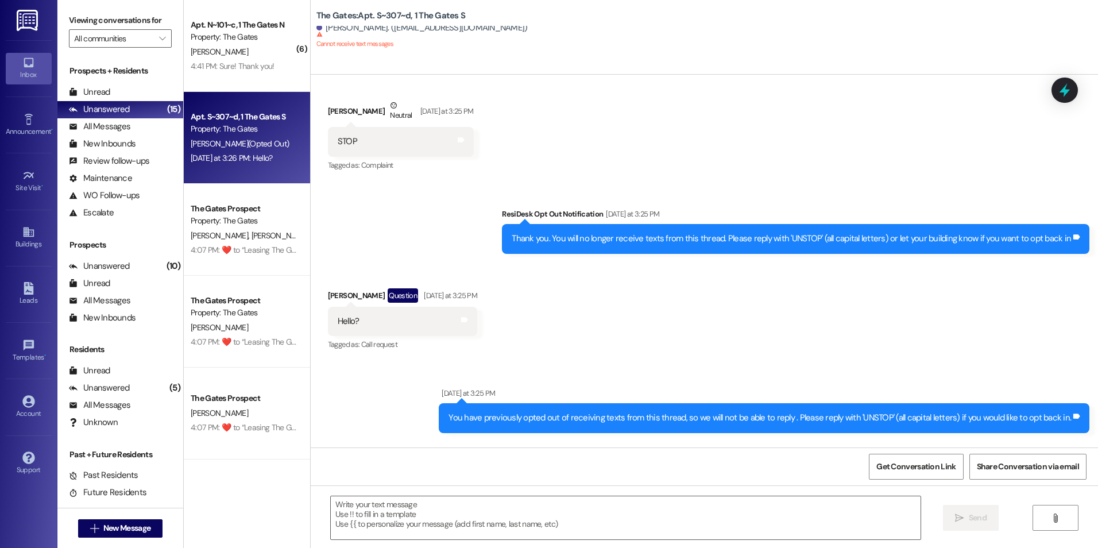
scroll to position [724, 0]
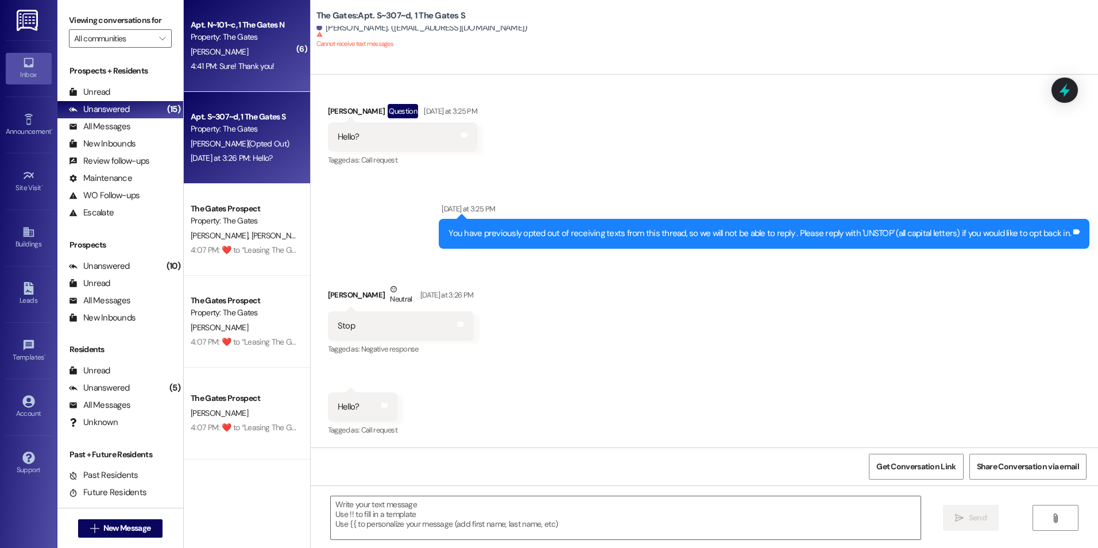
click at [256, 78] on div "Apt. N~101~c, 1 The Gates N Property: The Gates M. Carter 4:41 PM: Sure! Thank …" at bounding box center [247, 46] width 126 height 92
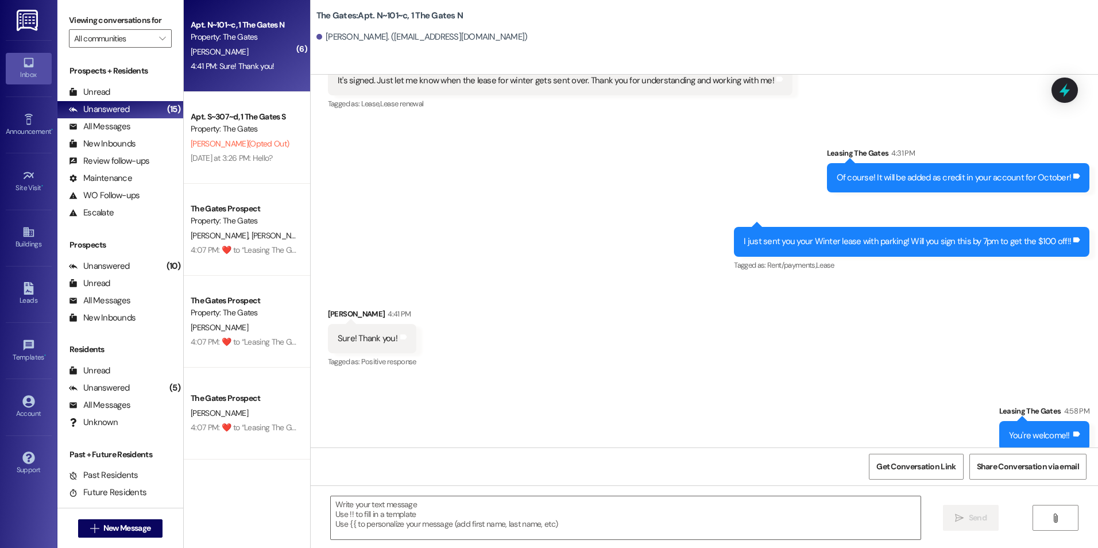
scroll to position [26684, 0]
